Goal: Information Seeking & Learning: Learn about a topic

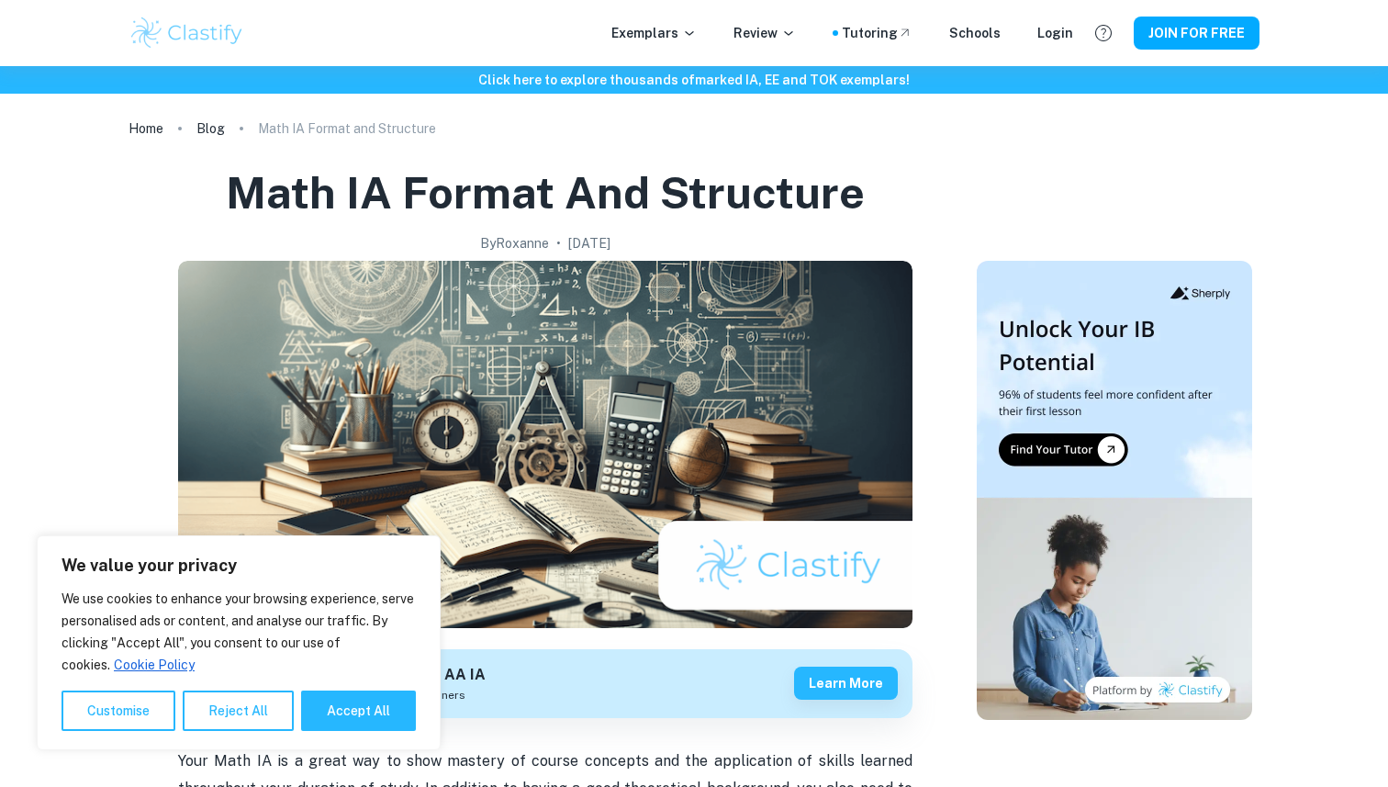
scroll to position [421, 0]
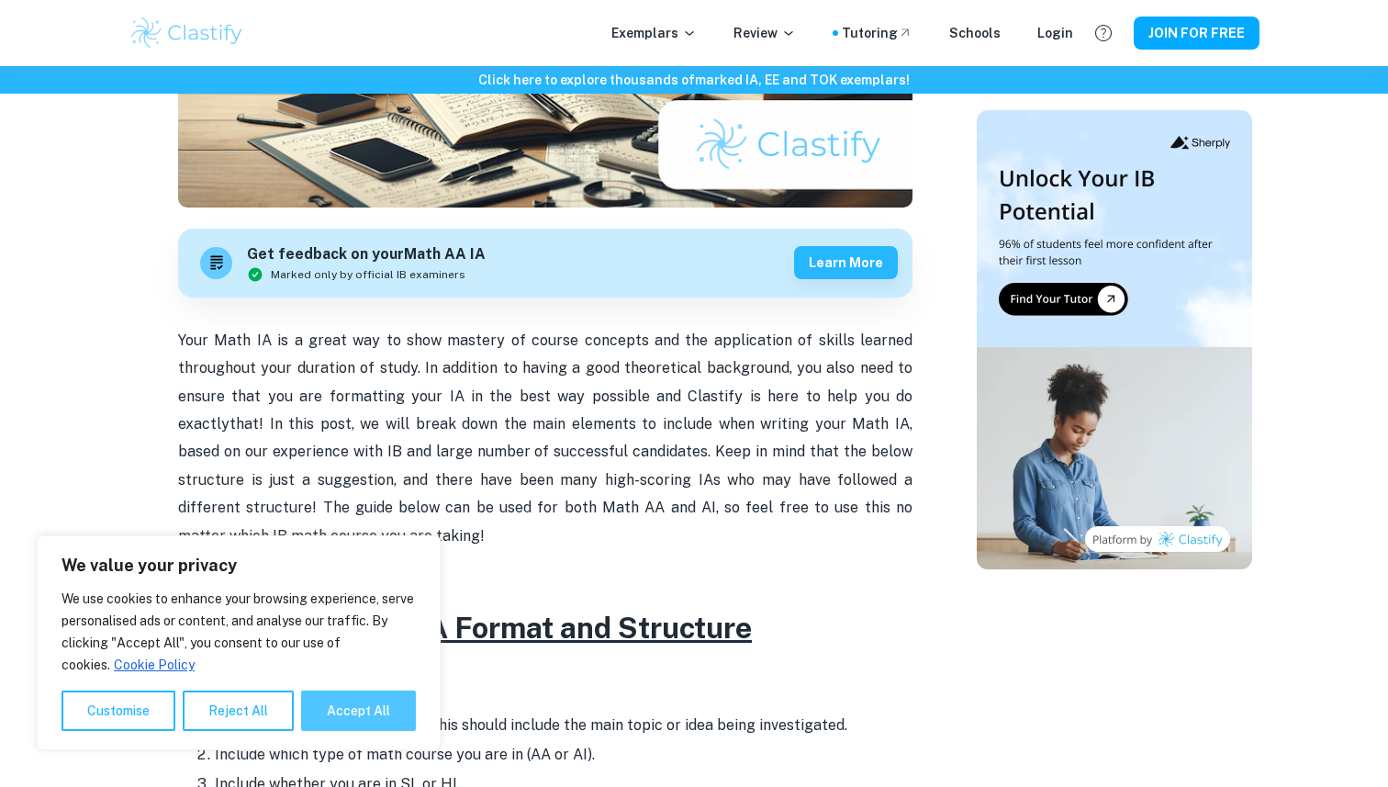
click at [366, 712] on button "Accept All" at bounding box center [358, 711] width 115 height 40
checkbox input "true"
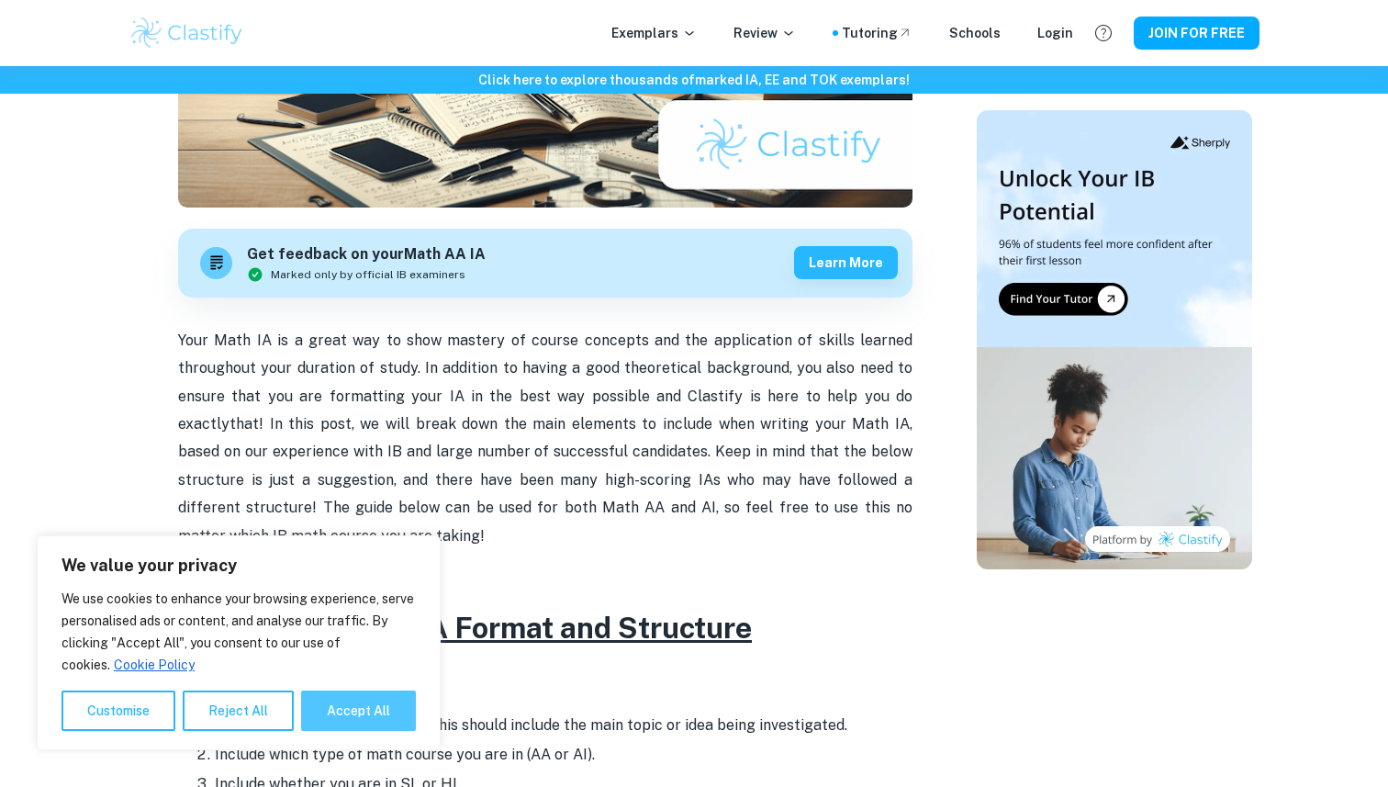
checkbox input "true"
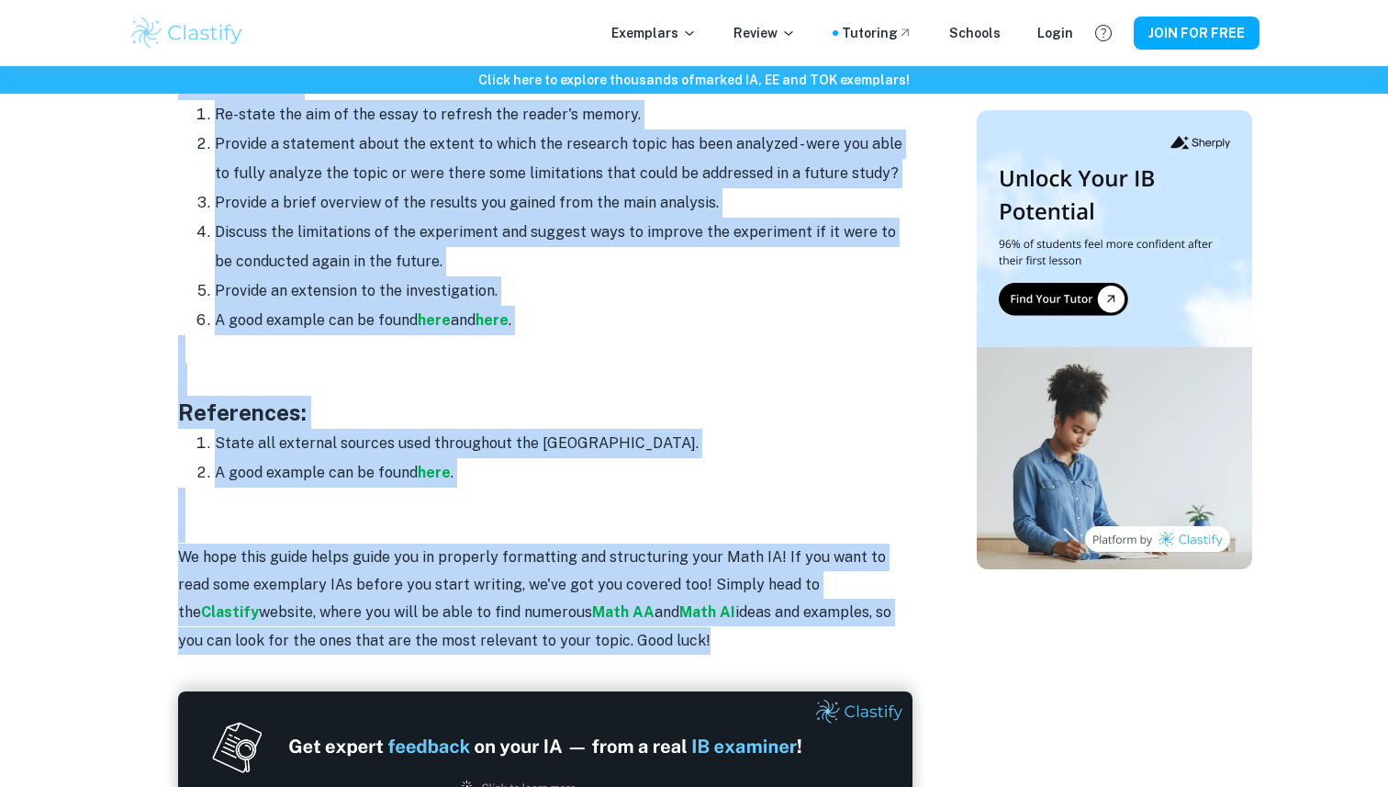
scroll to position [2322, 0]
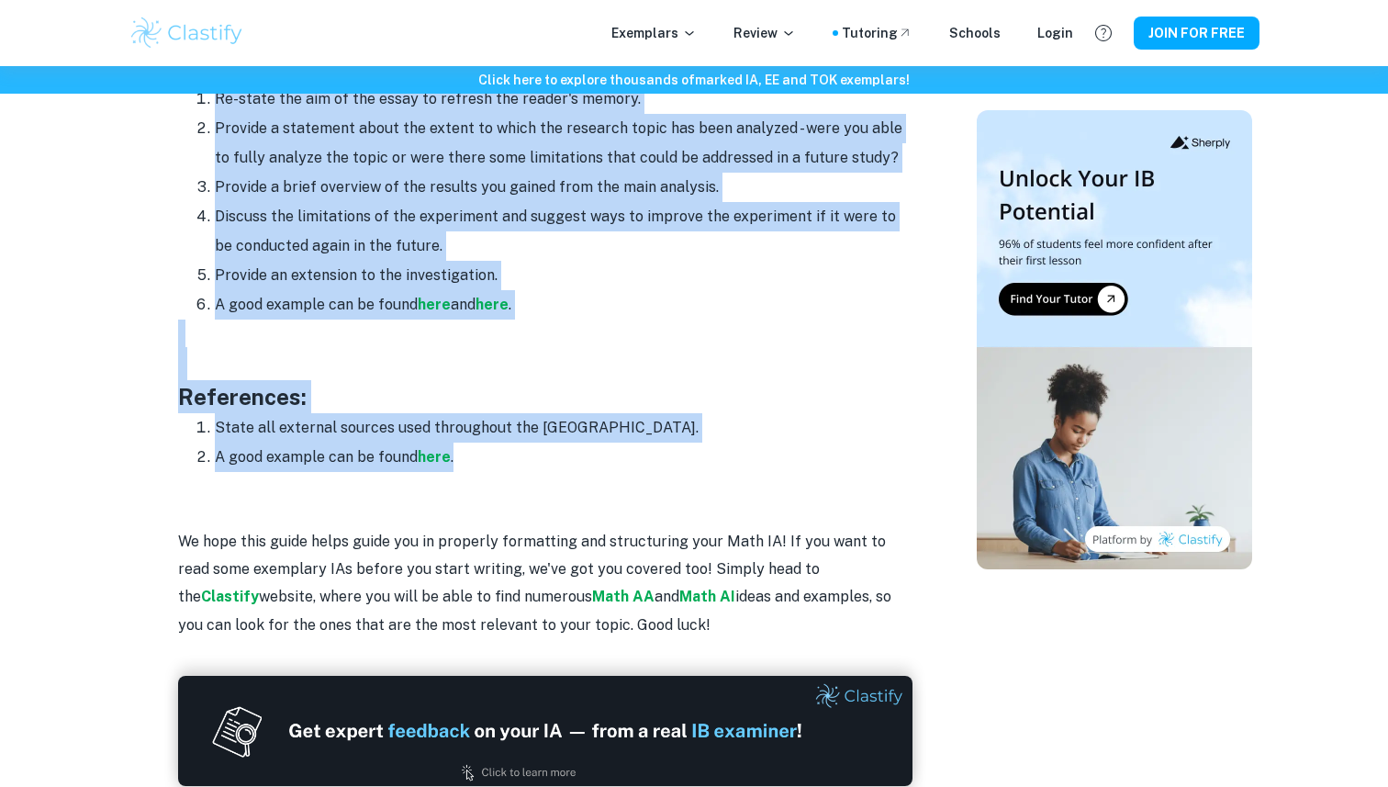
drag, startPoint x: 183, startPoint y: 314, endPoint x: 512, endPoint y: 460, distance: 360.6
copy div "Lorem ipsu: Dolorsi ame conse ad elit seddo. Eius tempor incidid utl etdo magna…"
